Goal: Information Seeking & Learning: Learn about a topic

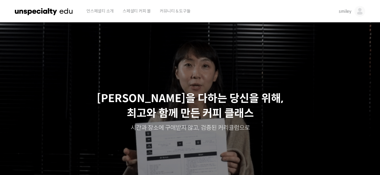
click at [346, 12] on span "smiley" at bounding box center [345, 11] width 13 height 5
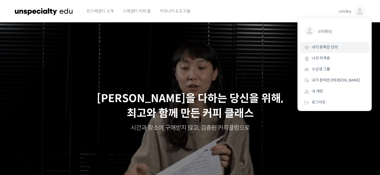
click at [329, 48] on span "내가 등록한 강의" at bounding box center [325, 47] width 26 height 5
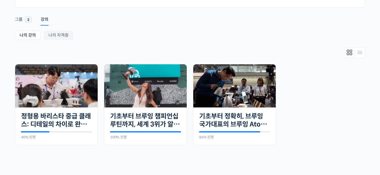
scroll to position [88, 0]
click at [57, 90] on img at bounding box center [56, 85] width 83 height 43
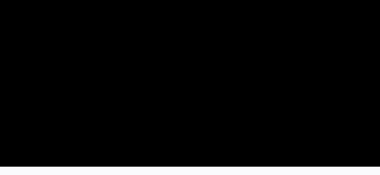
scroll to position [235, 0]
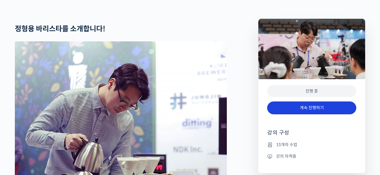
click at [295, 114] on link "계속 진행하기" at bounding box center [312, 107] width 89 height 13
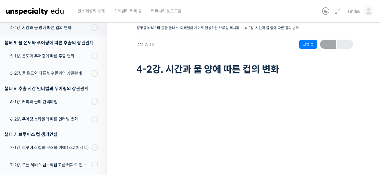
scroll to position [4, 0]
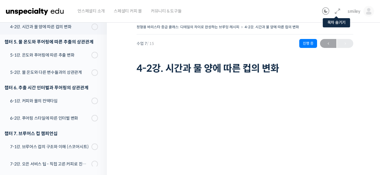
click at [335, 11] on icon at bounding box center [337, 11] width 7 height 7
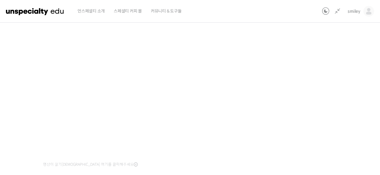
scroll to position [62, 0]
